Goal: Task Accomplishment & Management: Use online tool/utility

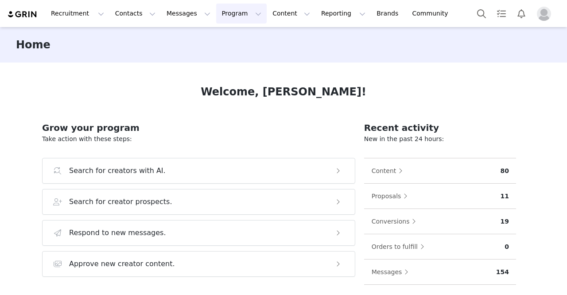
click at [216, 15] on button "Program Program" at bounding box center [241, 14] width 51 height 20
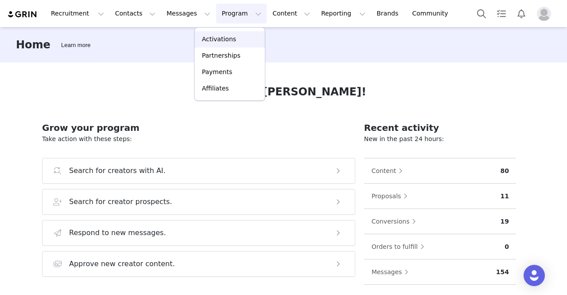
click at [231, 37] on p "Activations" at bounding box center [219, 39] width 34 height 9
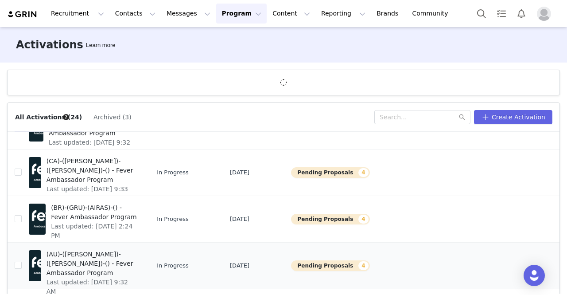
scroll to position [32, 0]
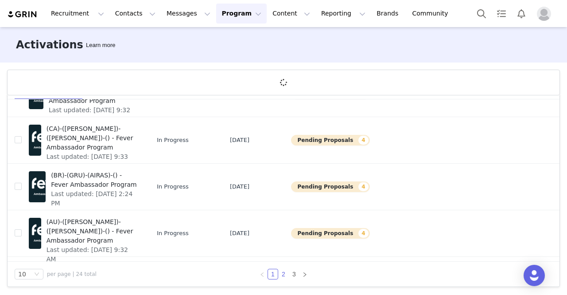
click at [280, 271] on link "2" at bounding box center [284, 274] width 10 height 10
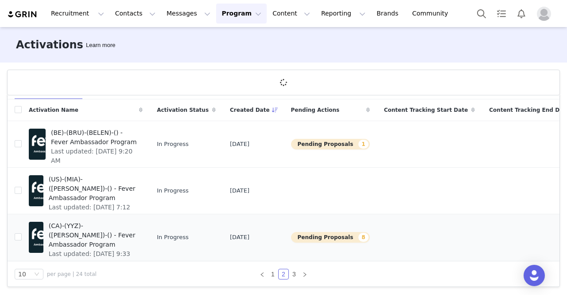
click at [74, 234] on span "(CA)-(YYZ)-([PERSON_NAME])-() - Fever Ambassador Program" at bounding box center [93, 235] width 89 height 28
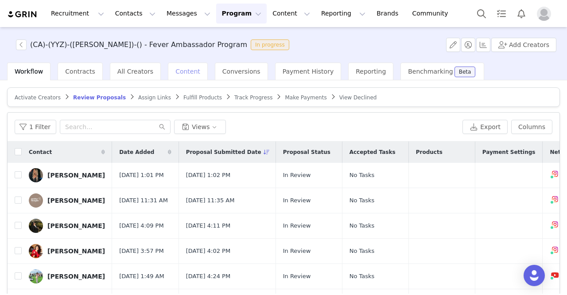
click at [183, 73] on span "Content" at bounding box center [187, 71] width 25 height 7
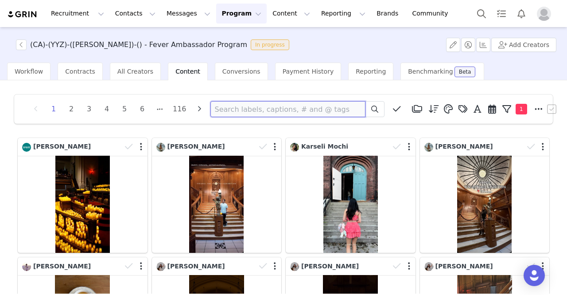
paste input "[EMAIL_ADDRESS][DOMAIN_NAME]>"
click at [365, 108] on button at bounding box center [374, 109] width 19 height 16
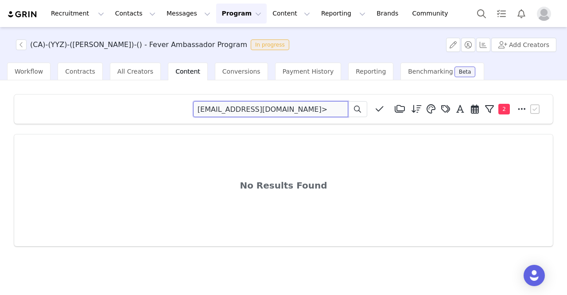
drag, startPoint x: 302, startPoint y: 109, endPoint x: 184, endPoint y: 109, distance: 117.9
click at [184, 109] on div "[EMAIL_ADDRESS][DOMAIN_NAME]> Media Library (0) Folders No folders have been cr…" at bounding box center [284, 109] width 518 height 16
type input "vivatoronto2019"
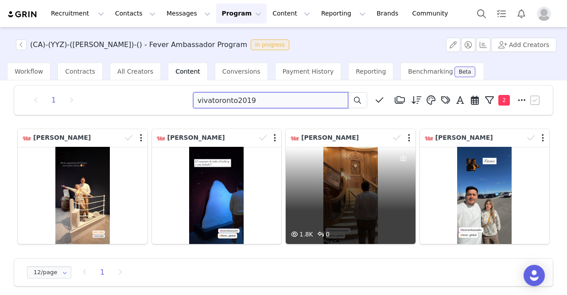
scroll to position [14, 0]
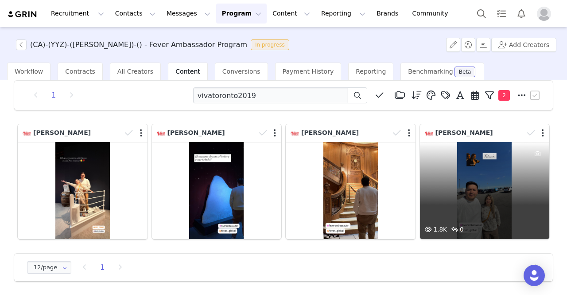
click at [495, 203] on div "1.8K 0" at bounding box center [485, 190] width 130 height 97
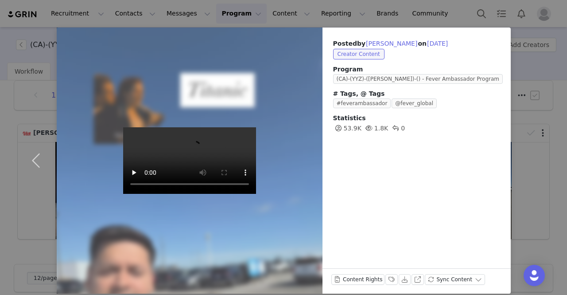
scroll to position [26, 0]
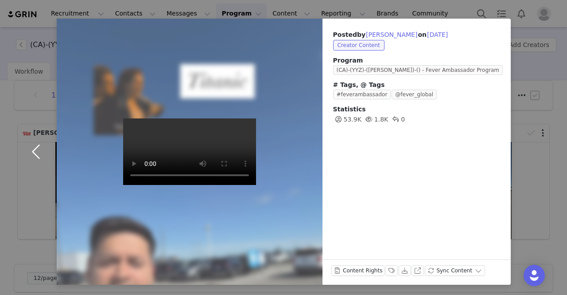
click at [37, 152] on button "button" at bounding box center [37, 152] width 37 height 266
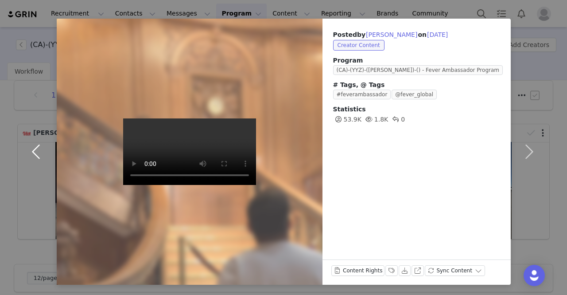
click at [35, 147] on button "button" at bounding box center [37, 152] width 37 height 266
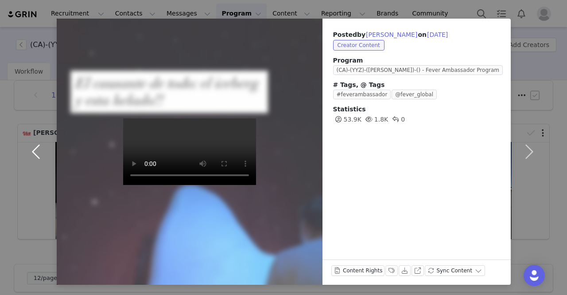
click at [35, 150] on button "button" at bounding box center [37, 152] width 37 height 266
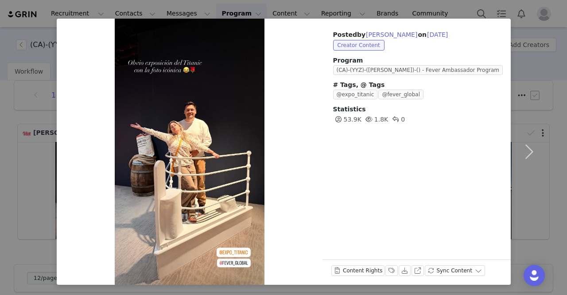
click at [15, 40] on div "Posted by [PERSON_NAME] on [DATE] Creator Content Program ([GEOGRAPHIC_DATA])-(…" at bounding box center [283, 147] width 567 height 295
